Goal: Task Accomplishment & Management: Manage account settings

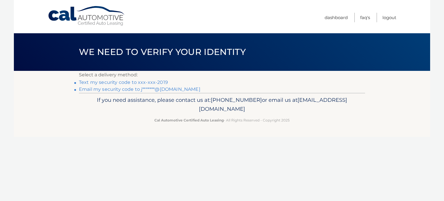
click at [150, 81] on link "Text my security code to xxx-xxx-2019" at bounding box center [123, 81] width 89 height 5
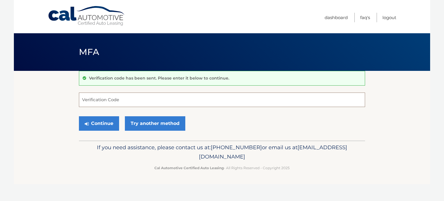
click at [124, 98] on input "Verification Code" at bounding box center [222, 99] width 286 height 14
type input "451196"
click at [103, 124] on button "Continue" at bounding box center [99, 123] width 40 height 14
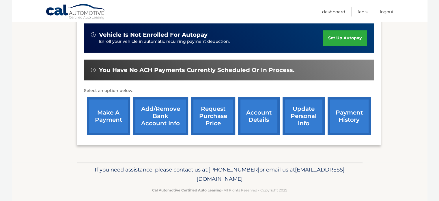
scroll to position [144, 0]
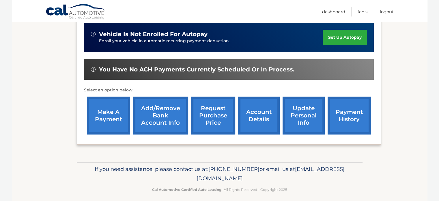
click at [109, 121] on link "make a payment" at bounding box center [108, 115] width 43 height 38
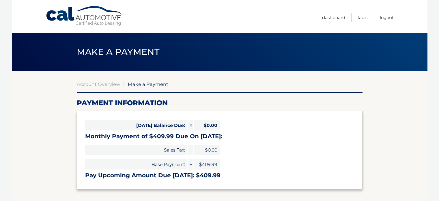
select select "MmUxZWFkZWUtYWUxMy00ZWUzLWIyZDUtMTIwOTZlZjc0NThm"
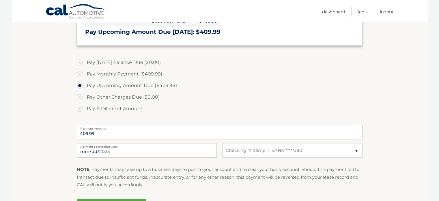
scroll to position [144, 0]
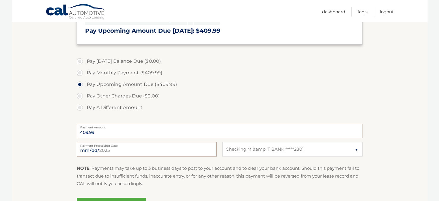
click at [114, 153] on input "[DATE]" at bounding box center [147, 149] width 140 height 14
type input "[DATE]"
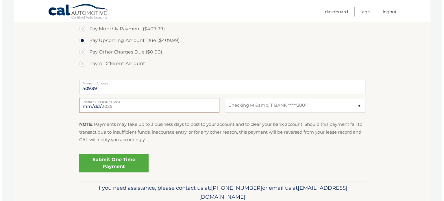
scroll to position [211, 0]
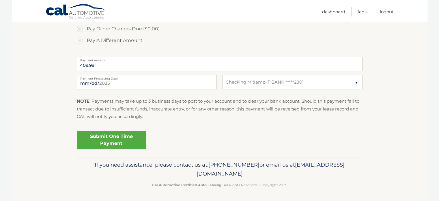
click at [128, 142] on link "Submit One Time Payment" at bounding box center [111, 140] width 69 height 18
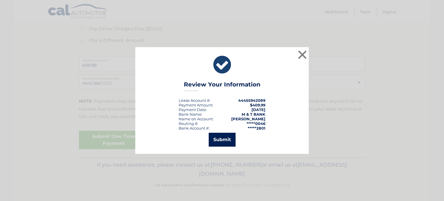
click at [212, 140] on button "Submit" at bounding box center [222, 140] width 27 height 14
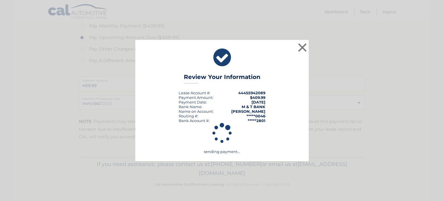
scroll to position [191, 0]
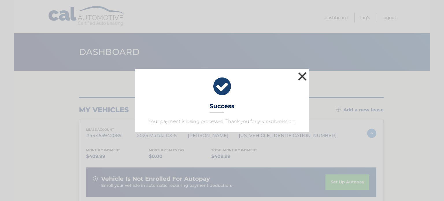
click at [299, 77] on button "×" at bounding box center [302, 76] width 12 height 12
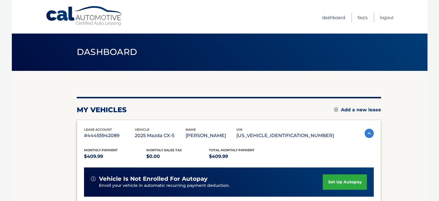
click at [336, 17] on link "Dashboard" at bounding box center [333, 18] width 23 height 10
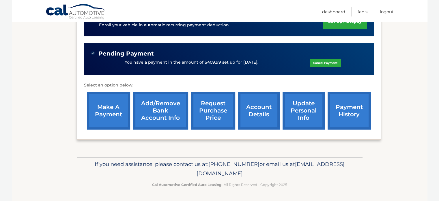
scroll to position [168, 0]
click at [320, 62] on link "Cancel Payment" at bounding box center [325, 63] width 31 height 8
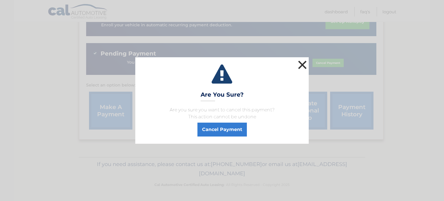
click at [300, 63] on button "×" at bounding box center [302, 65] width 12 height 12
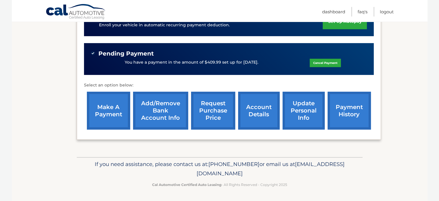
click at [274, 80] on div "Monthly Payment $409.99 Monthly sales Tax $0.00 Total Monthly Payment $409.99 v…" at bounding box center [229, 55] width 290 height 153
click at [349, 116] on link "payment history" at bounding box center [349, 111] width 43 height 38
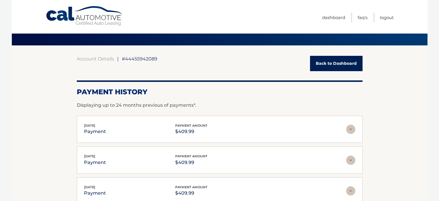
scroll to position [58, 0]
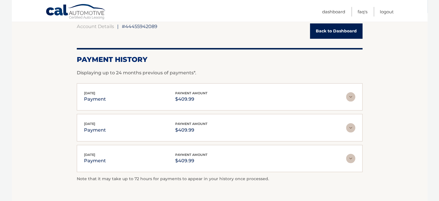
click at [350, 157] on img at bounding box center [350, 158] width 9 height 9
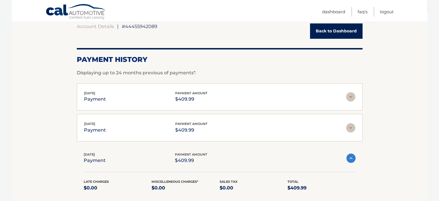
click at [351, 158] on img at bounding box center [351, 157] width 9 height 9
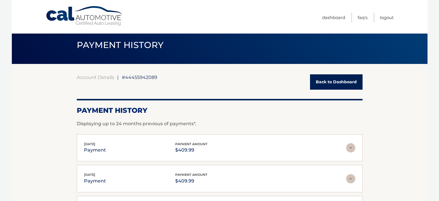
scroll to position [0, 0]
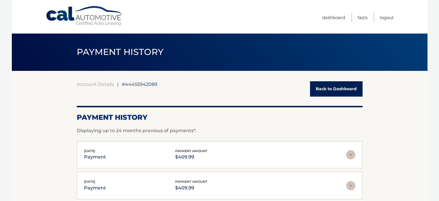
click at [325, 85] on link "Back to Dashboard" at bounding box center [336, 88] width 53 height 15
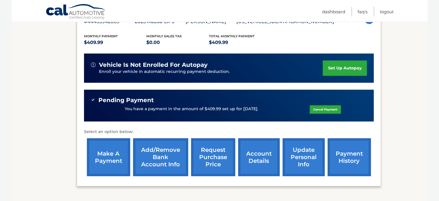
scroll to position [116, 0]
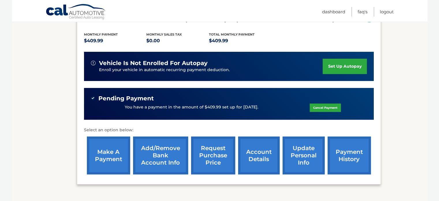
click at [258, 163] on link "account details" at bounding box center [259, 155] width 42 height 38
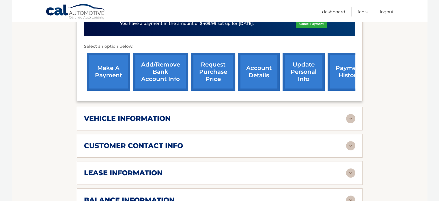
scroll to position [202, 0]
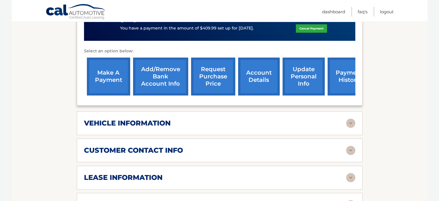
click at [350, 128] on img at bounding box center [350, 122] width 9 height 9
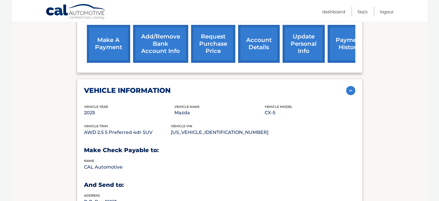
scroll to position [231, 0]
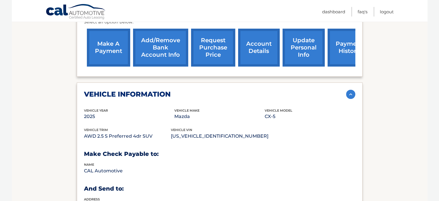
click at [350, 99] on img at bounding box center [350, 94] width 9 height 9
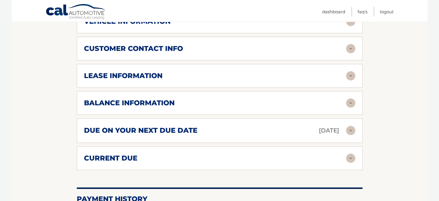
scroll to position [318, 0]
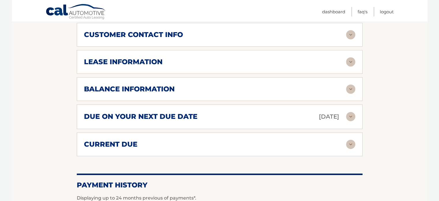
click at [352, 66] on img at bounding box center [350, 61] width 9 height 9
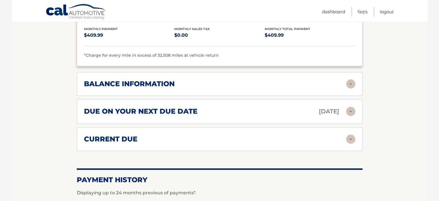
scroll to position [433, 0]
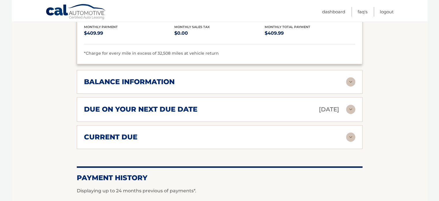
click at [350, 114] on img at bounding box center [350, 109] width 9 height 9
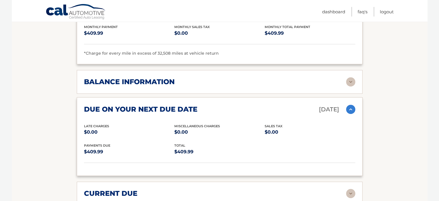
click at [350, 114] on img at bounding box center [350, 109] width 9 height 9
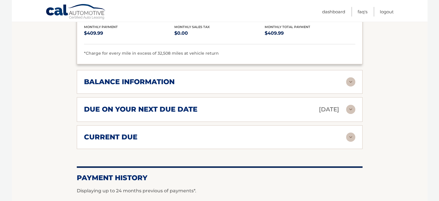
click at [351, 142] on img at bounding box center [350, 136] width 9 height 9
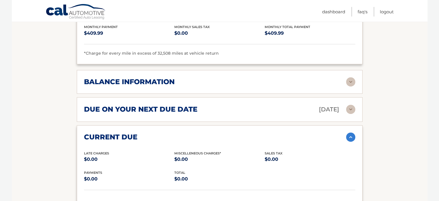
click at [351, 142] on img at bounding box center [350, 136] width 9 height 9
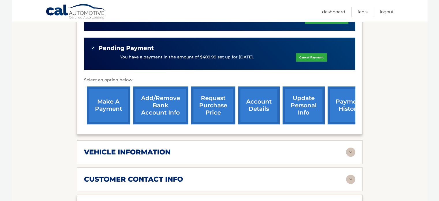
scroll to position [144, 0]
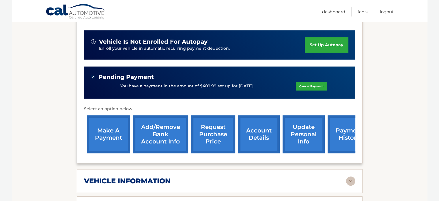
click at [92, 79] on img at bounding box center [93, 77] width 4 height 4
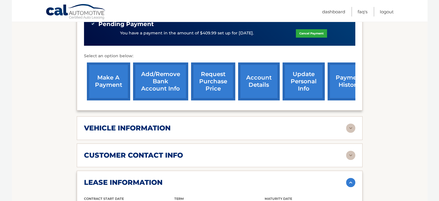
scroll to position [202, 0]
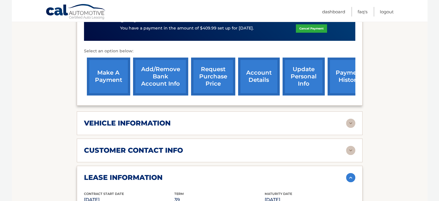
click at [252, 94] on link "account details" at bounding box center [259, 76] width 42 height 38
click at [254, 87] on link "account details" at bounding box center [259, 76] width 42 height 38
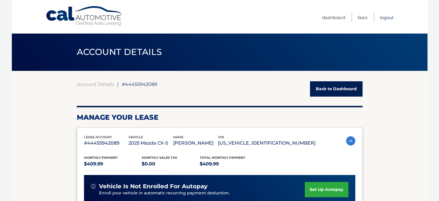
click at [387, 18] on link "Logout" at bounding box center [387, 18] width 14 height 10
